Goal: Task Accomplishment & Management: Manage account settings

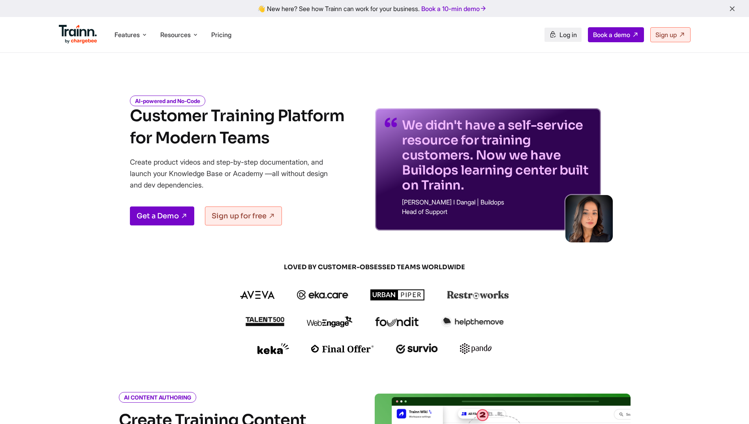
click at [560, 30] on link "Log in" at bounding box center [562, 35] width 37 height 14
click at [559, 32] on span "Log in" at bounding box center [567, 35] width 17 height 8
click at [560, 30] on link "Log in" at bounding box center [562, 35] width 37 height 14
click at [562, 34] on span "Log in" at bounding box center [567, 35] width 17 height 8
